Goal: Task Accomplishment & Management: Manage account settings

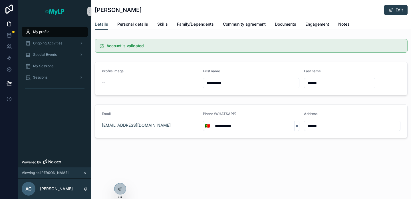
click at [86, 173] on icon "scrollable content" at bounding box center [85, 173] width 4 height 4
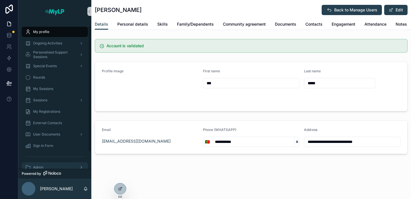
scroll to position [23, 0]
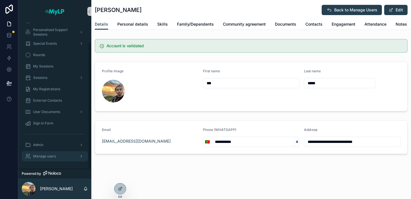
click at [61, 160] on div "Manage users" at bounding box center [54, 156] width 59 height 9
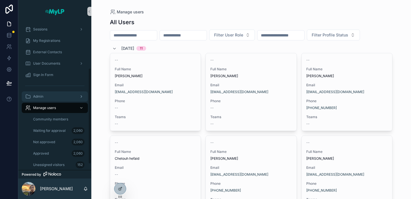
scroll to position [78, 0]
